Goal: Task Accomplishment & Management: Manage account settings

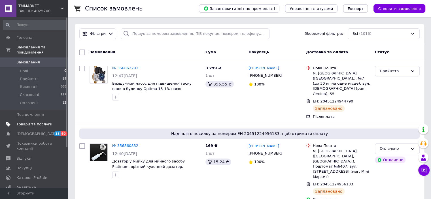
click at [48, 122] on span "Товари та послуги" at bounding box center [34, 124] width 36 height 5
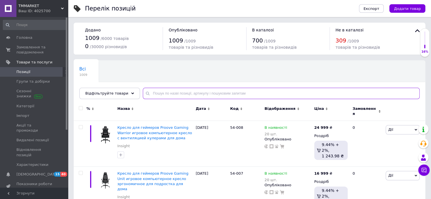
click at [167, 92] on input "text" at bounding box center [281, 93] width 277 height 11
paste input "Круглый светодиодный светильник смарт накладной потолочный лед круглой формы sm…"
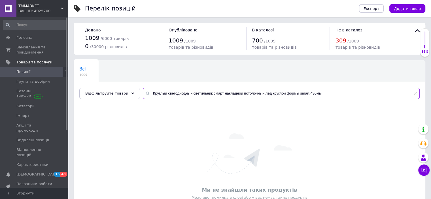
type input "Круглый светодиодный светильник смарт накладной потолочный лед круглой формы sm…"
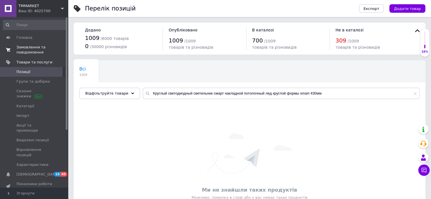
click at [32, 51] on span "Замовлення та повідомлення" at bounding box center [34, 50] width 36 height 10
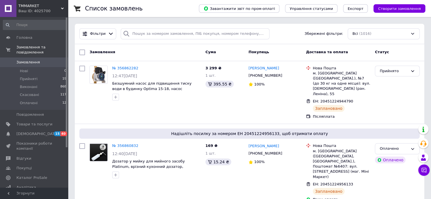
click at [35, 60] on span "Замовлення" at bounding box center [28, 62] width 24 height 5
click at [28, 58] on link "Замовлення 0" at bounding box center [35, 63] width 70 height 10
click at [30, 60] on span "Замовлення" at bounding box center [28, 62] width 24 height 5
click at [35, 60] on span "Замовлення" at bounding box center [28, 62] width 24 height 5
